Goal: Transaction & Acquisition: Purchase product/service

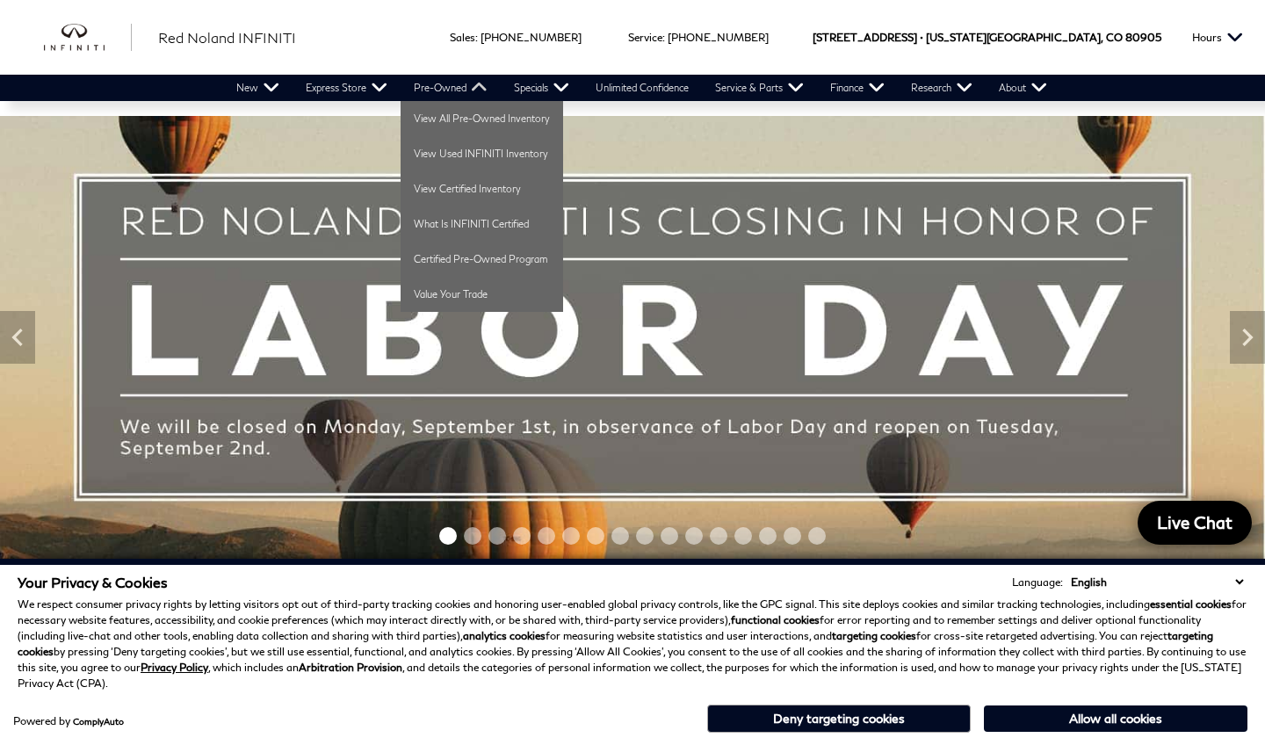
click at [464, 88] on link "Pre-Owned" at bounding box center [451, 88] width 100 height 26
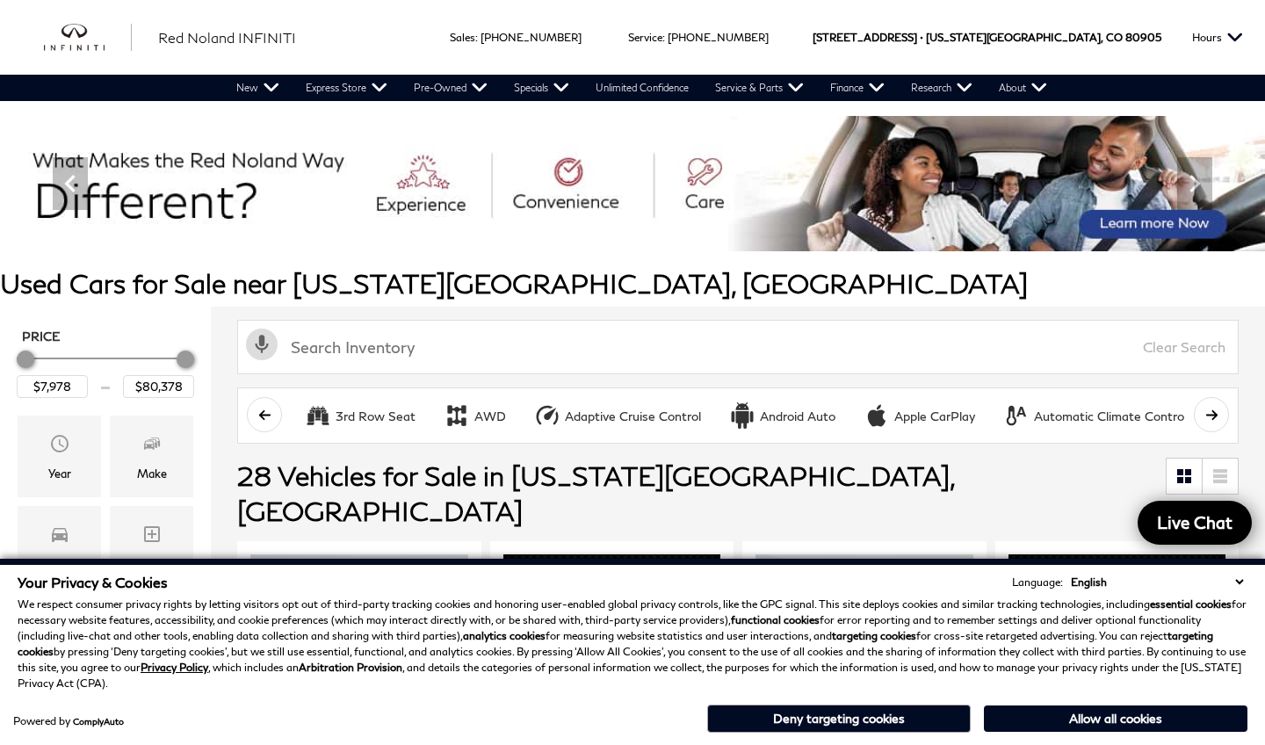
click at [225, 325] on div "Activate Voice Search Clear Search" at bounding box center [738, 345] width 1054 height 76
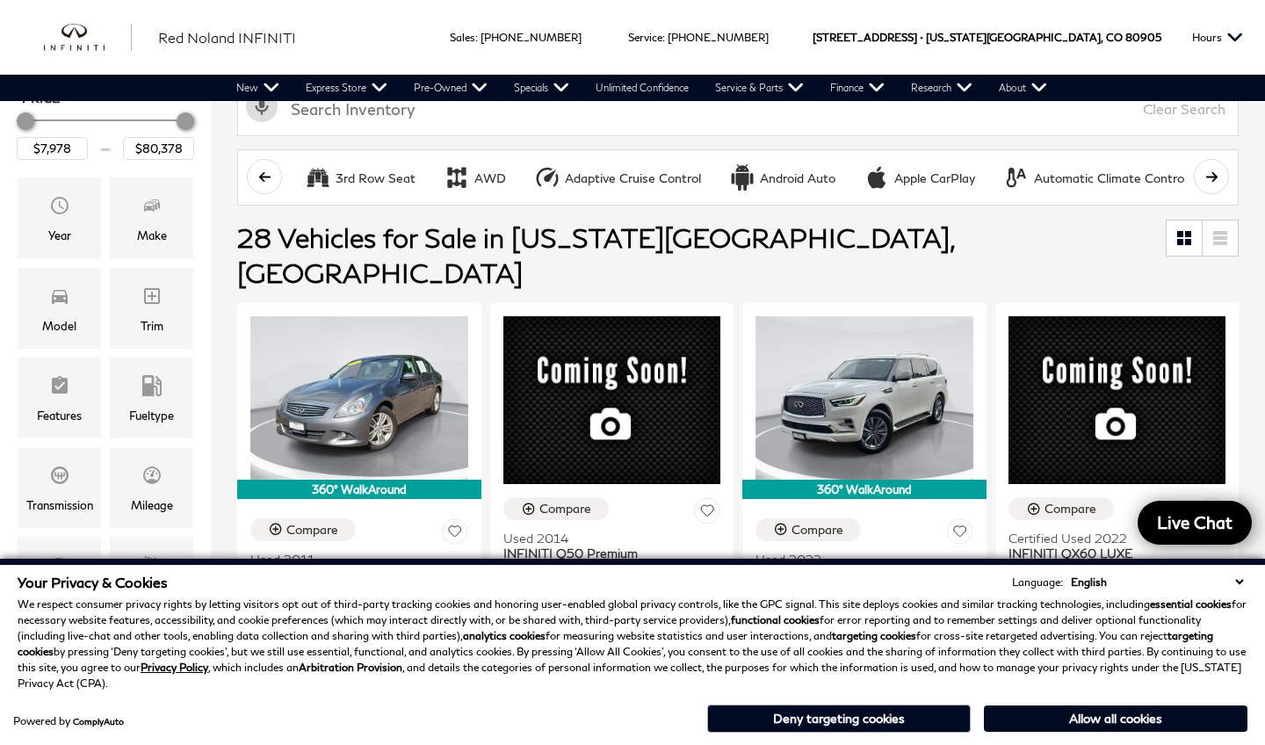
scroll to position [264, 0]
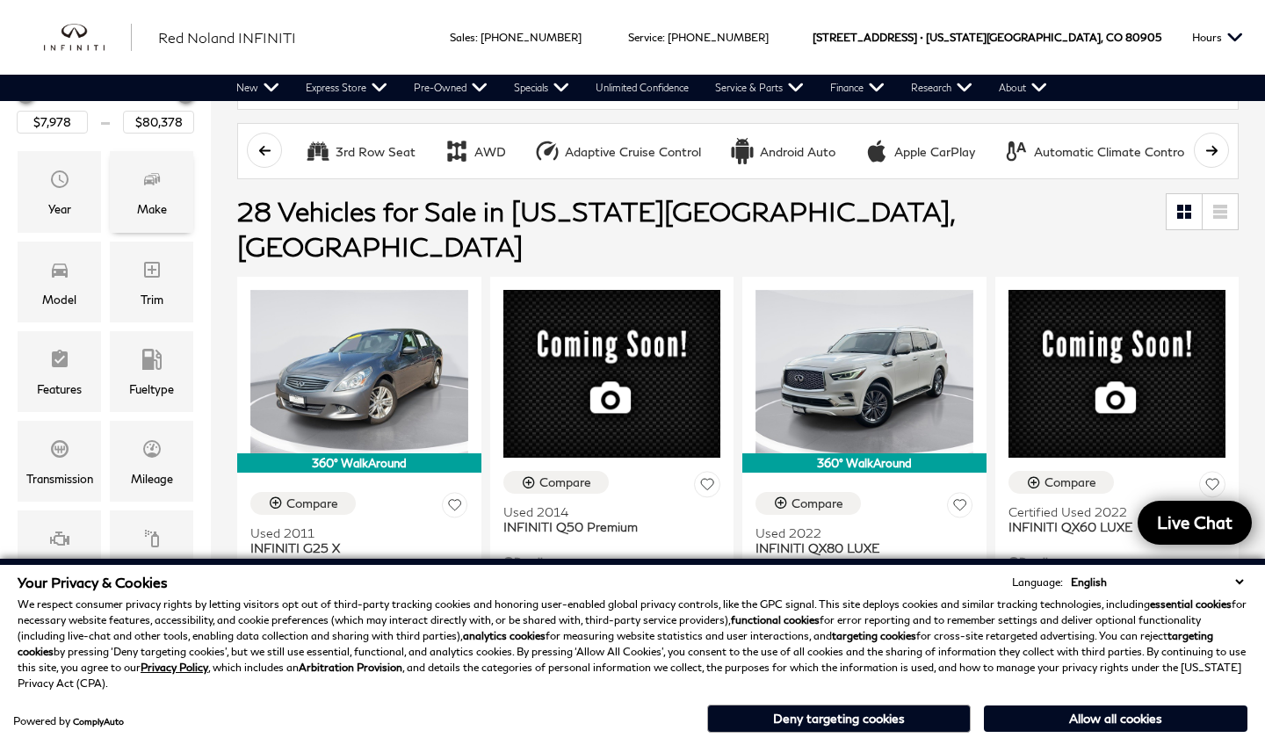
click at [154, 166] on span "Make" at bounding box center [151, 181] width 21 height 35
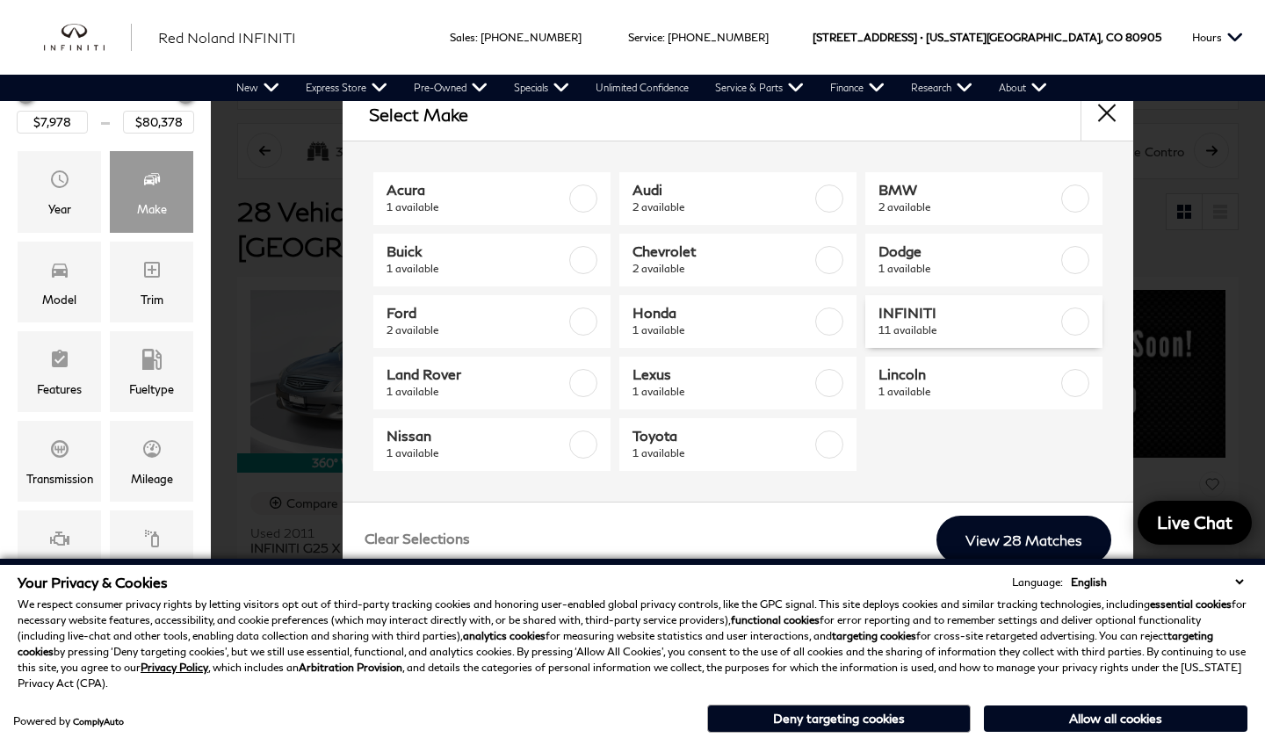
click at [1074, 315] on label at bounding box center [1075, 321] width 28 height 28
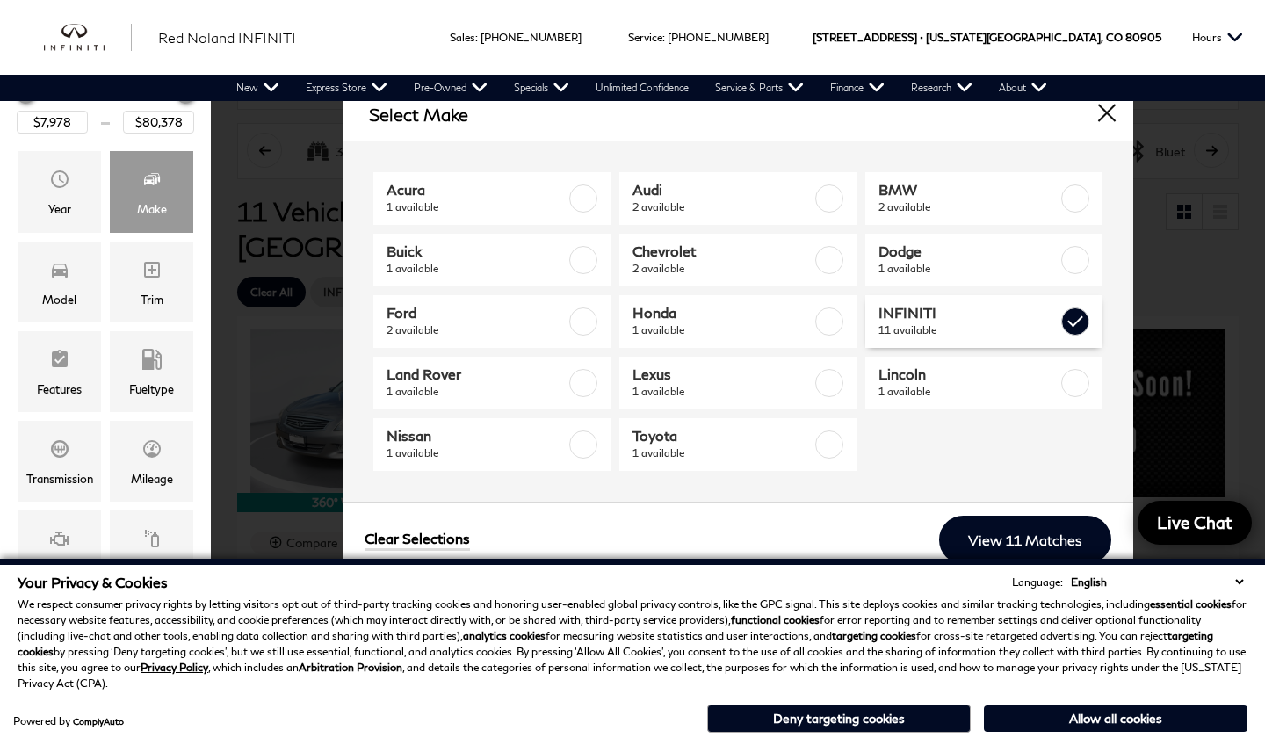
checkbox input "true"
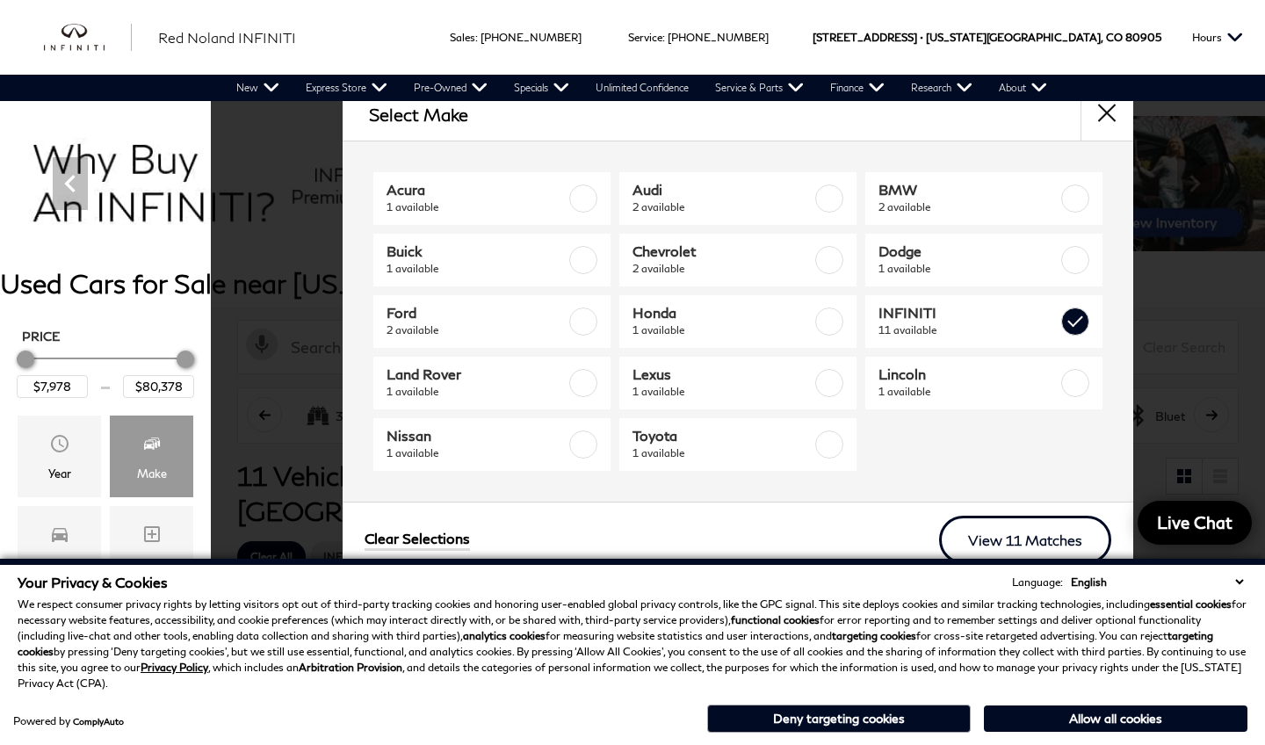
click at [1050, 540] on link "View 11 Matches" at bounding box center [1025, 540] width 172 height 48
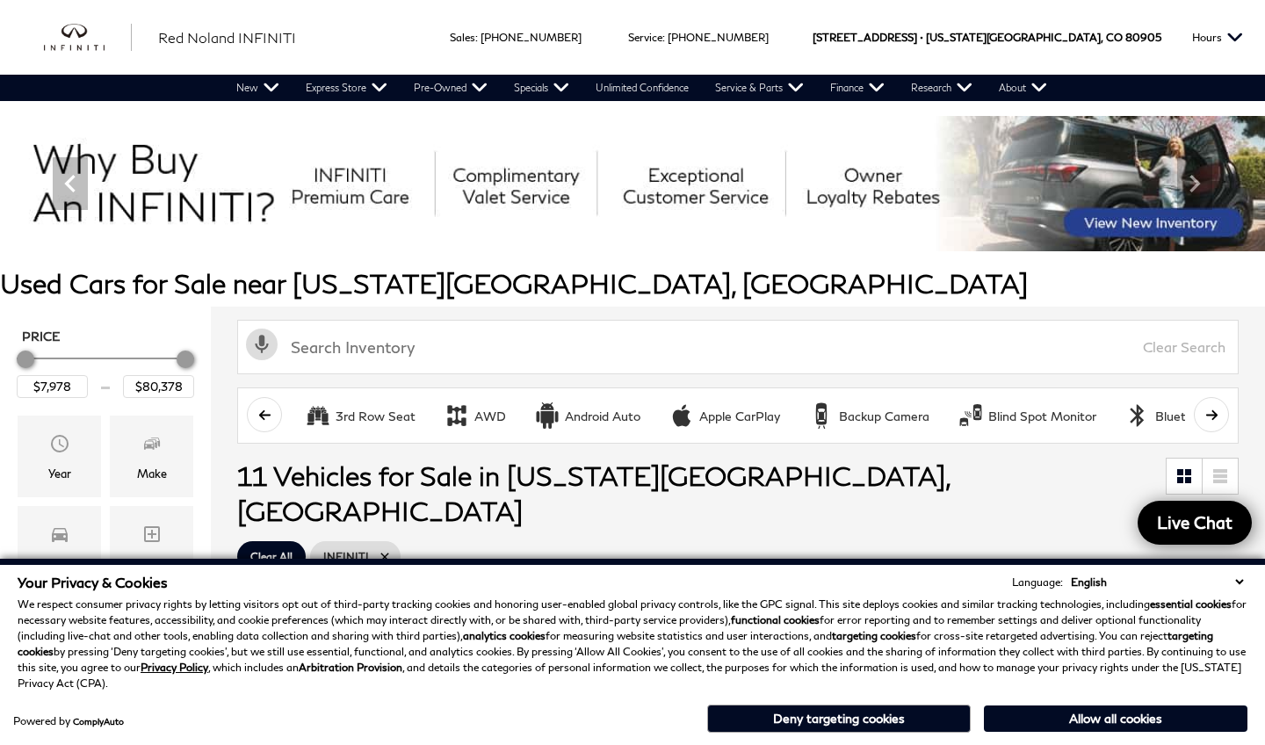
click at [1028, 537] on ul "Clear All INFINITI" at bounding box center [737, 557] width 1001 height 40
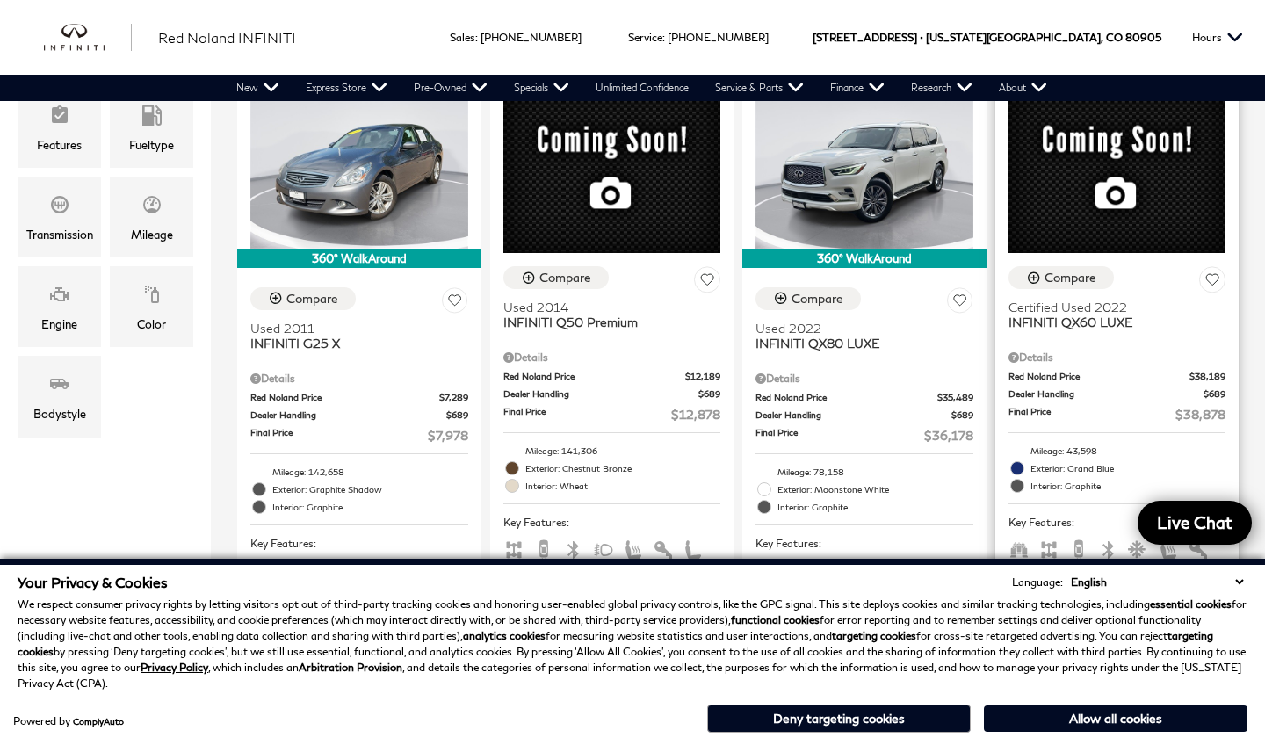
scroll to position [524, 0]
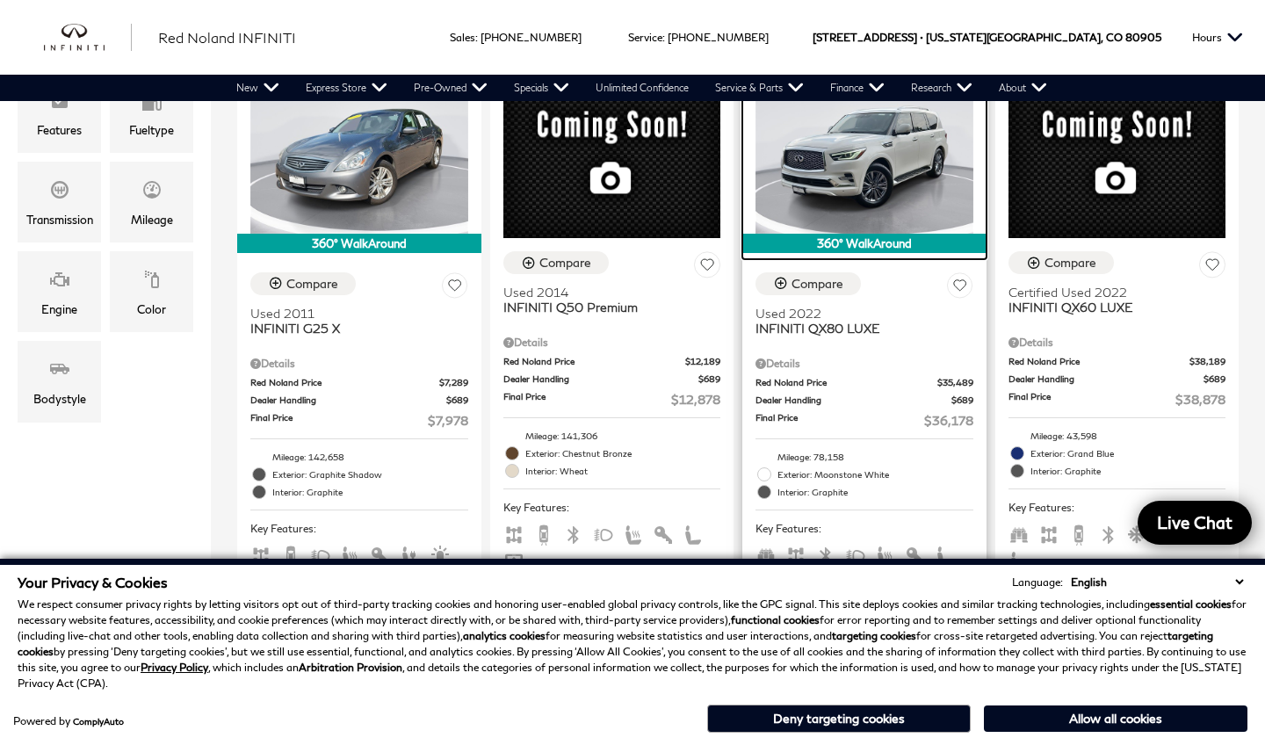
click at [892, 137] on img at bounding box center [864, 151] width 218 height 163
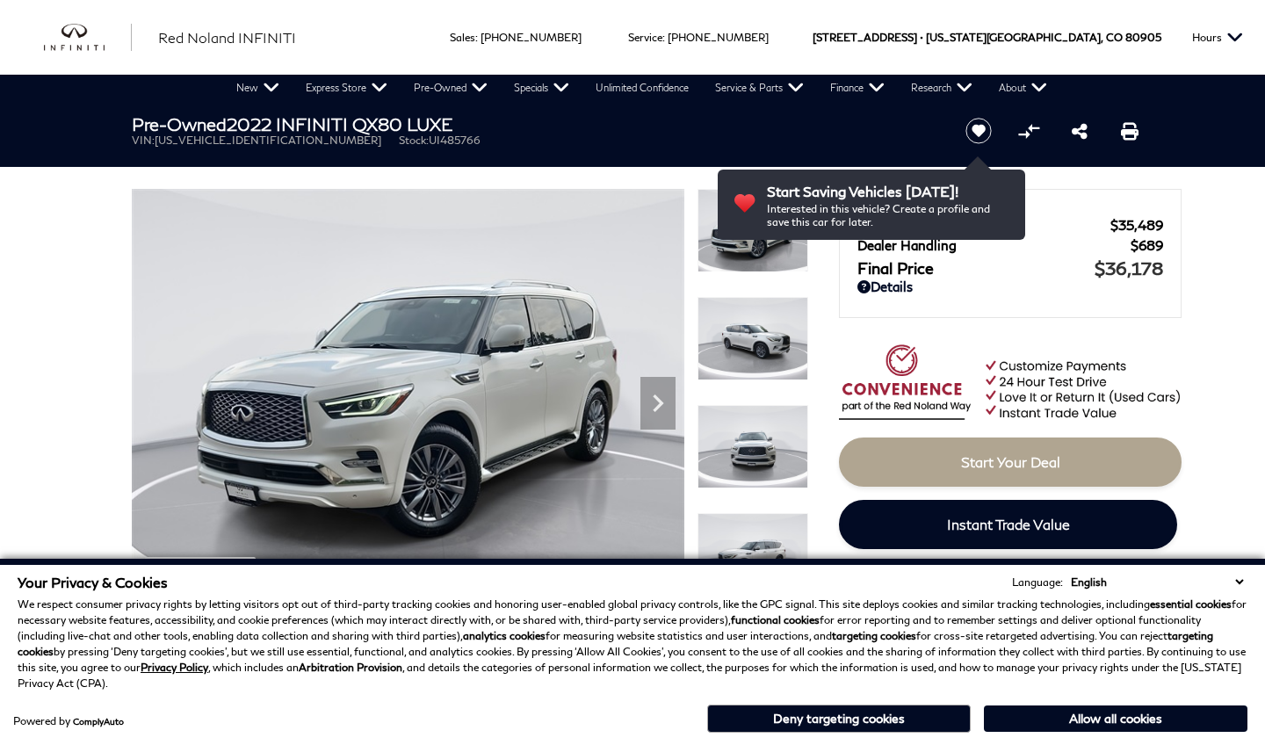
click at [768, 437] on img at bounding box center [752, 446] width 111 height 83
